Goal: Information Seeking & Learning: Learn about a topic

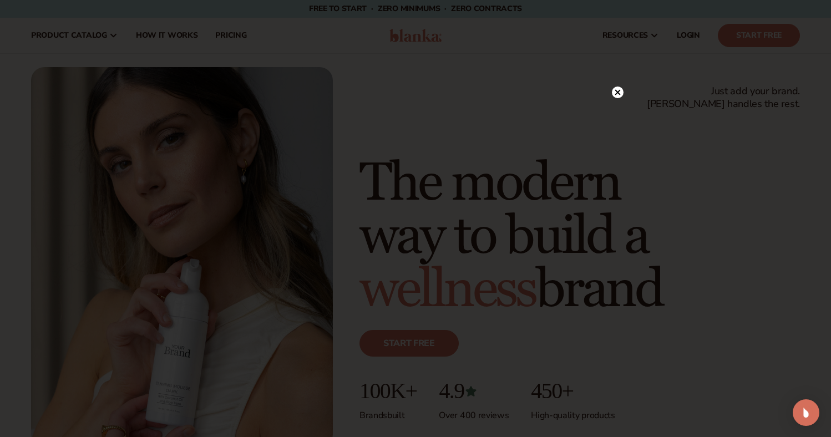
click at [626, 93] on div at bounding box center [415, 218] width 831 height 437
click at [614, 93] on circle at bounding box center [618, 93] width 12 height 12
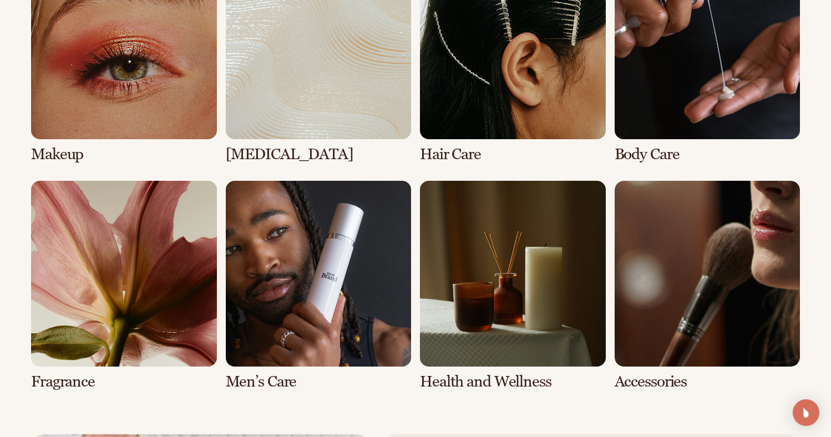
scroll to position [2119, 0]
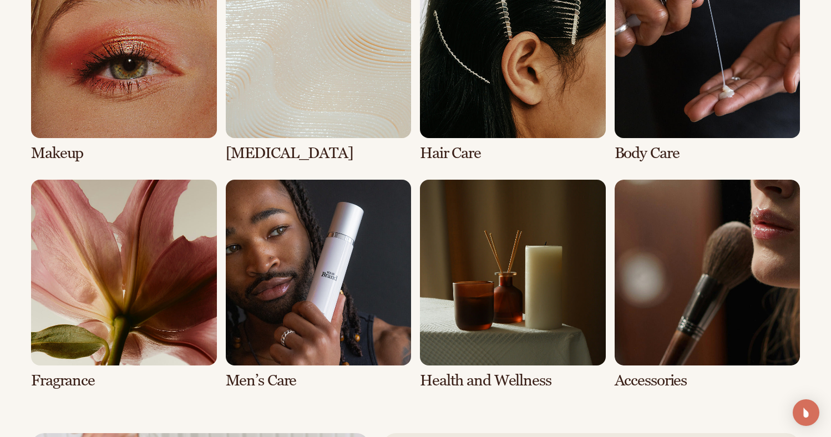
click at [341, 75] on link "2 / 8" at bounding box center [319, 57] width 186 height 209
click at [356, 85] on link "2 / 8" at bounding box center [319, 57] width 186 height 209
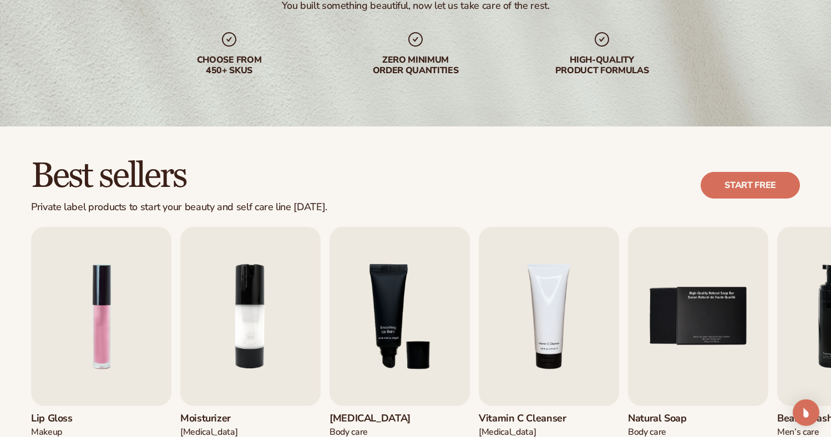
scroll to position [174, 0]
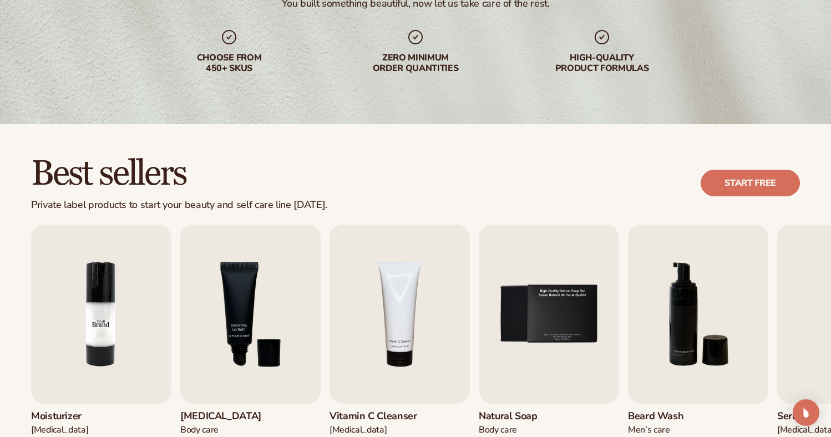
click at [102, 330] on img "2 / 9" at bounding box center [101, 314] width 140 height 179
click at [74, 411] on h3 "Moisturizer" at bounding box center [65, 417] width 68 height 12
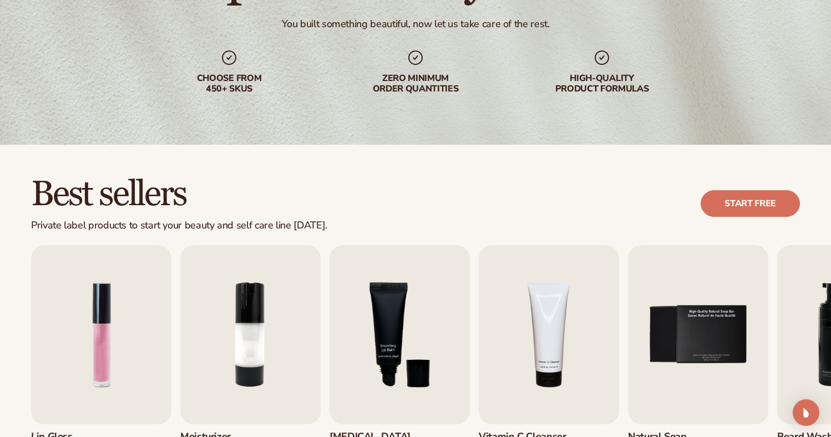
scroll to position [157, 0]
